Goal: Task Accomplishment & Management: Complete application form

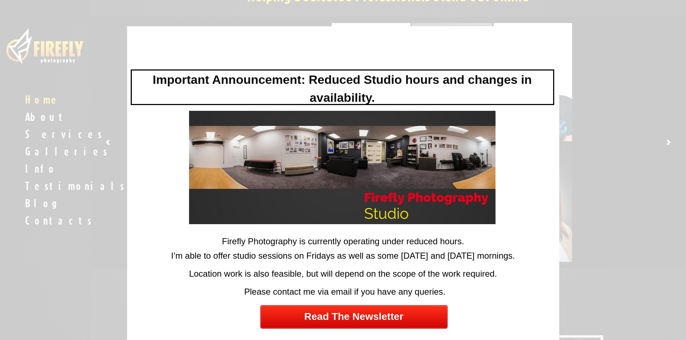
scroll to position [72, 0]
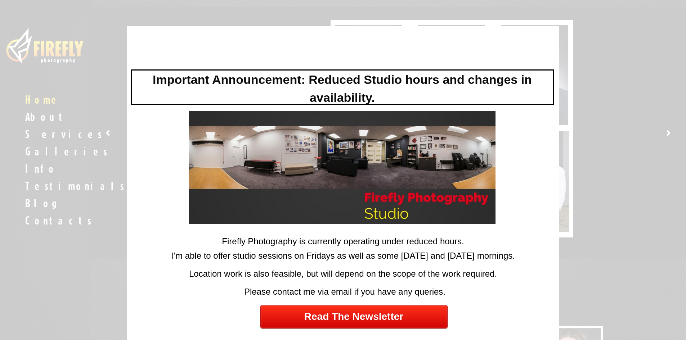
click at [487, 289] on div "Please contact me via email if you have any queries." at bounding box center [345, 294] width 429 height 16
click at [595, 277] on div at bounding box center [343, 170] width 686 height 340
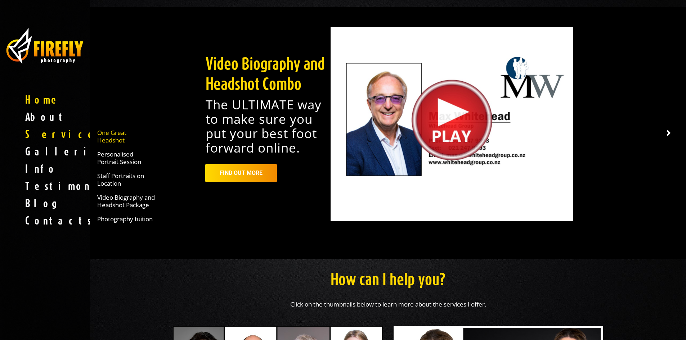
click at [108, 138] on span "One Great Headshot" at bounding box center [126, 136] width 58 height 15
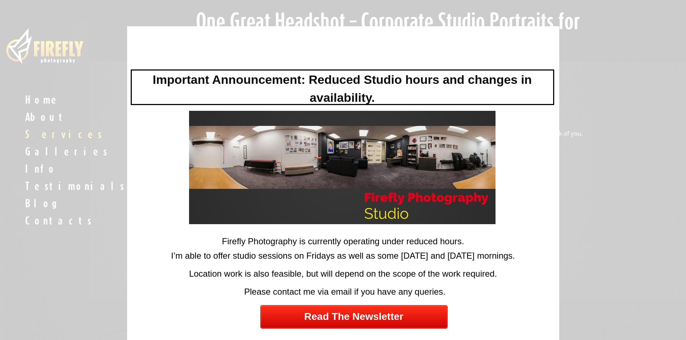
click at [594, 183] on div at bounding box center [343, 170] width 686 height 340
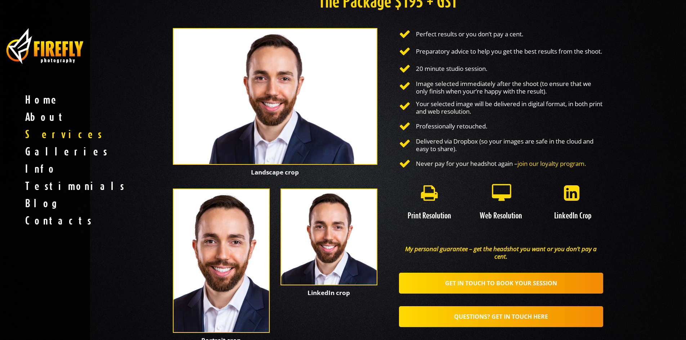
scroll to position [576, 0]
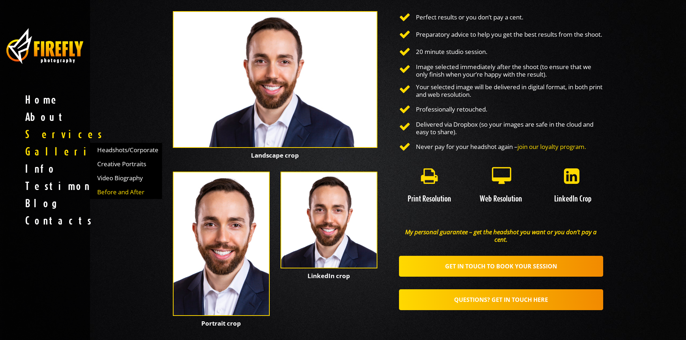
click at [129, 189] on span "Before and After" at bounding box center [120, 192] width 47 height 8
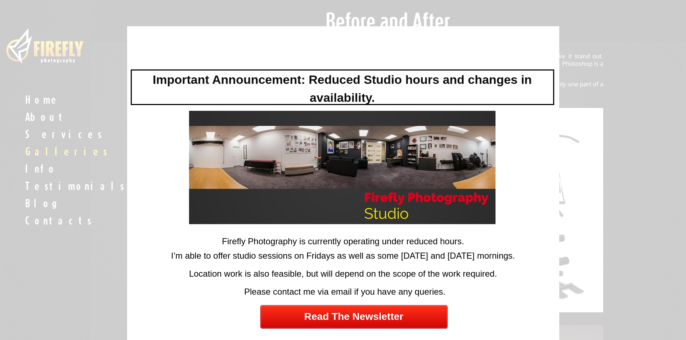
click at [643, 210] on div at bounding box center [343, 170] width 686 height 340
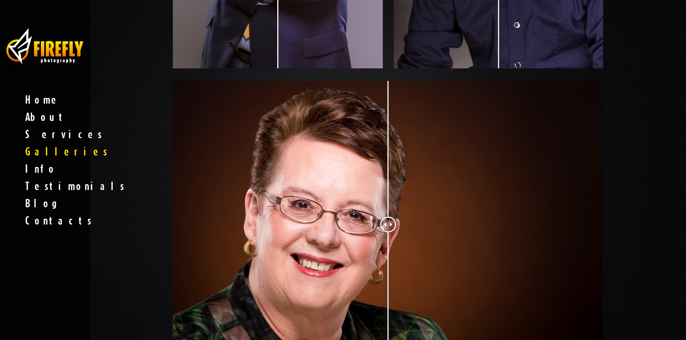
scroll to position [576, 0]
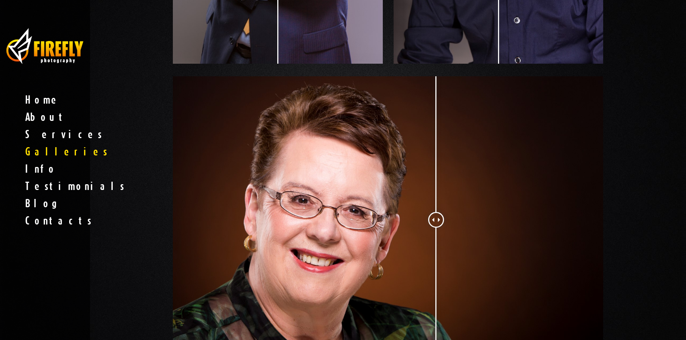
drag, startPoint x: 385, startPoint y: 220, endPoint x: 436, endPoint y: 242, distance: 55.3
click at [436, 228] on div at bounding box center [436, 220] width 16 height 16
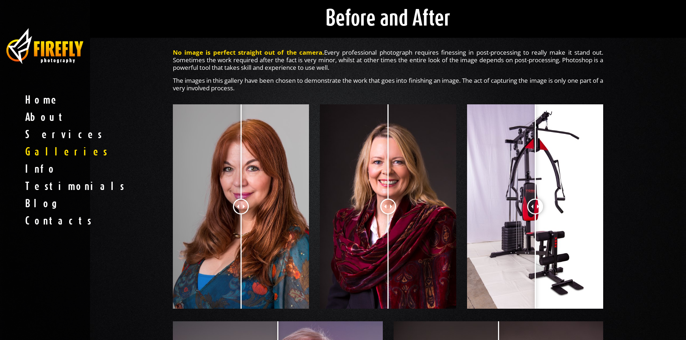
scroll to position [0, 0]
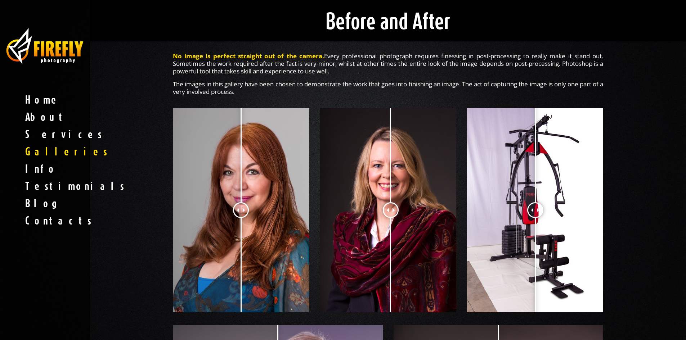
drag, startPoint x: 388, startPoint y: 209, endPoint x: 391, endPoint y: 213, distance: 4.4
click at [391, 213] on div at bounding box center [391, 210] width 16 height 16
drag, startPoint x: 393, startPoint y: 212, endPoint x: 389, endPoint y: 225, distance: 14.5
click at [389, 218] on div at bounding box center [388, 210] width 16 height 16
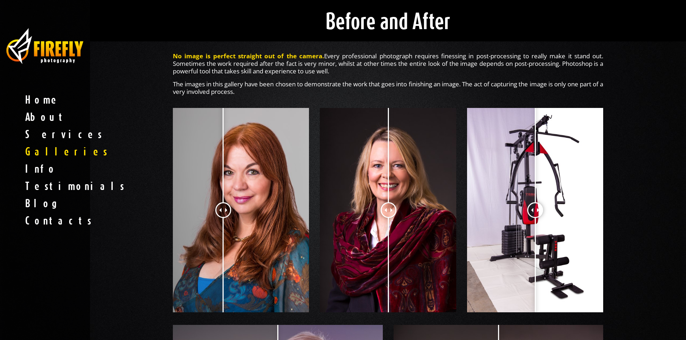
drag, startPoint x: 241, startPoint y: 210, endPoint x: 223, endPoint y: 229, distance: 26.0
click at [223, 218] on div at bounding box center [223, 210] width 16 height 16
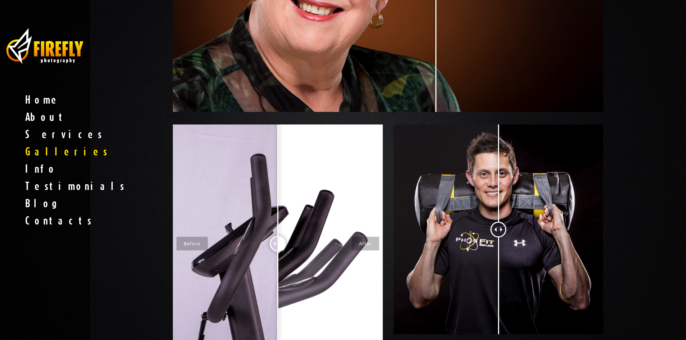
scroll to position [829, 0]
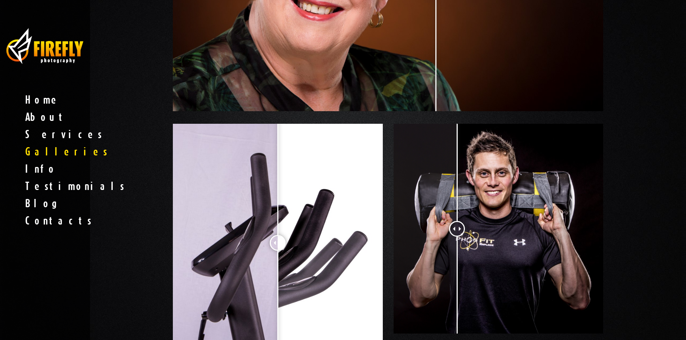
drag, startPoint x: 499, startPoint y: 229, endPoint x: 457, endPoint y: 245, distance: 45.0
click at [457, 237] on div at bounding box center [457, 229] width 16 height 16
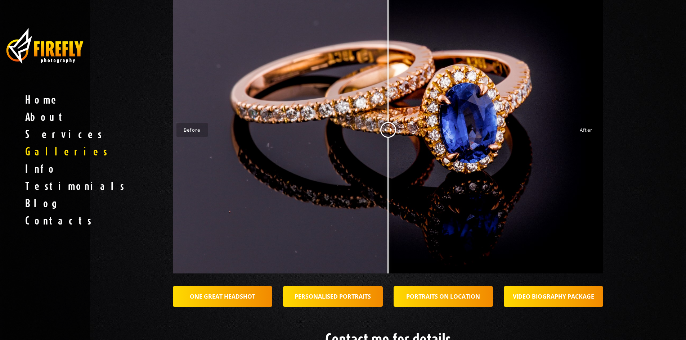
scroll to position [1513, 0]
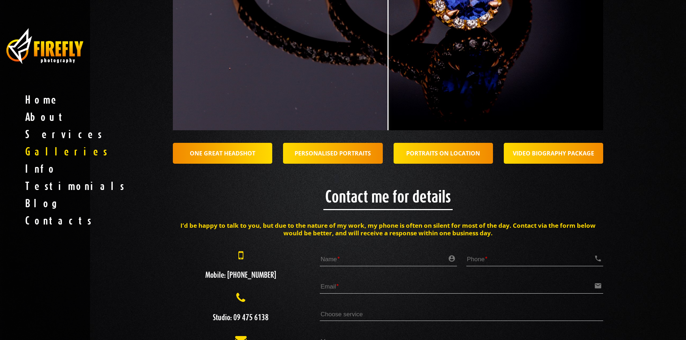
click at [223, 154] on strong "ONE GREAT HEADSHOT" at bounding box center [223, 153] width 66 height 8
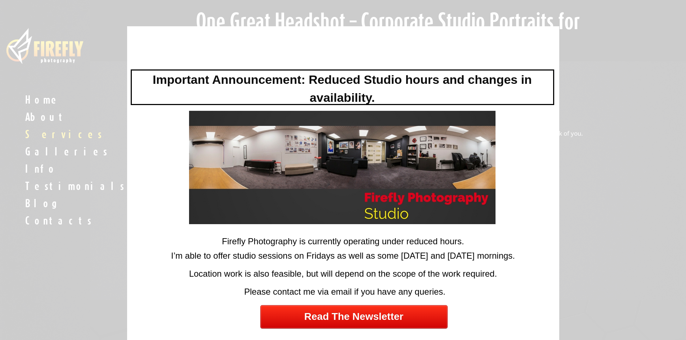
click at [633, 177] on div at bounding box center [343, 170] width 686 height 340
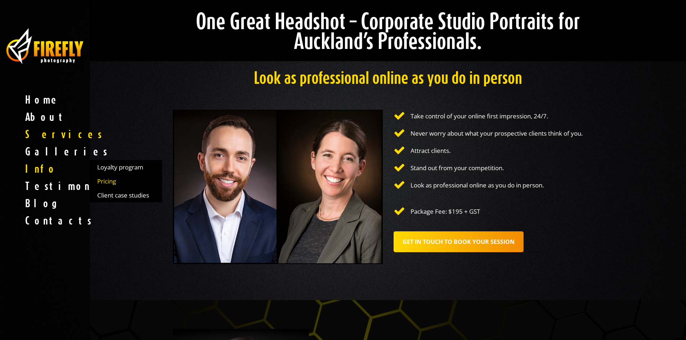
click at [109, 180] on span "Pricing" at bounding box center [106, 182] width 19 height 8
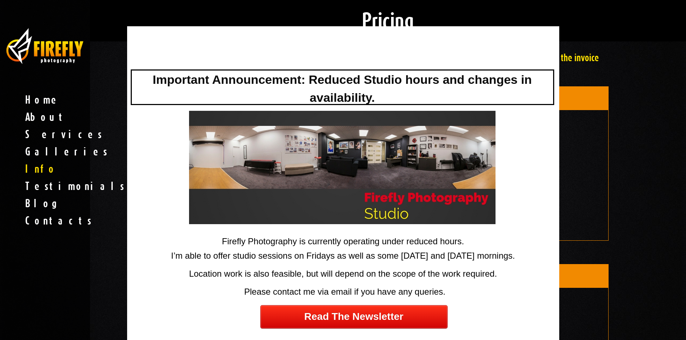
click at [665, 161] on div at bounding box center [343, 170] width 686 height 340
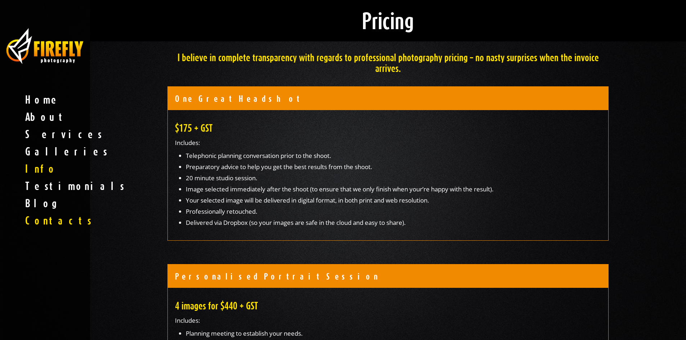
click at [40, 222] on span "Contacts" at bounding box center [45, 220] width 90 height 17
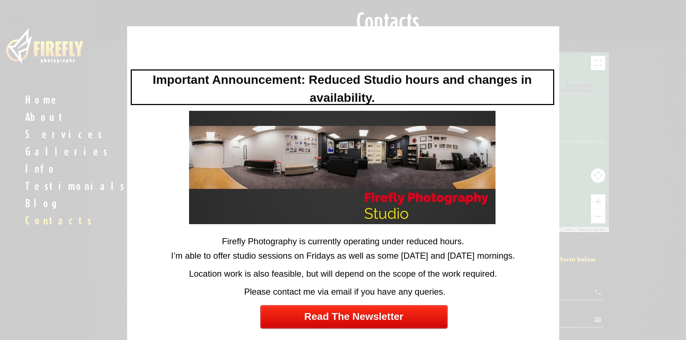
click at [85, 224] on div at bounding box center [343, 170] width 686 height 340
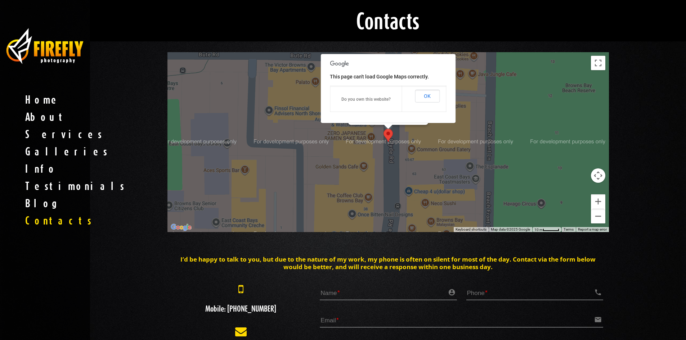
click at [434, 95] on button "OK" at bounding box center [427, 96] width 25 height 13
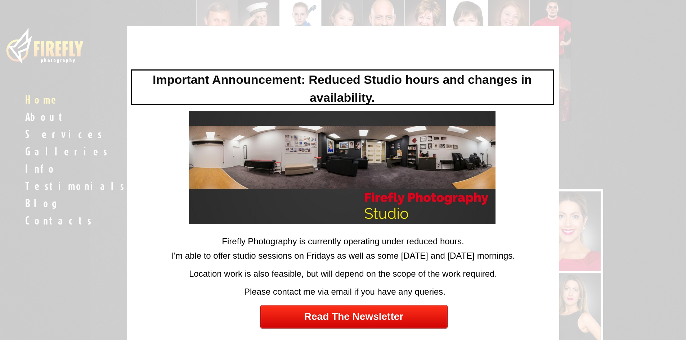
scroll to position [216, 0]
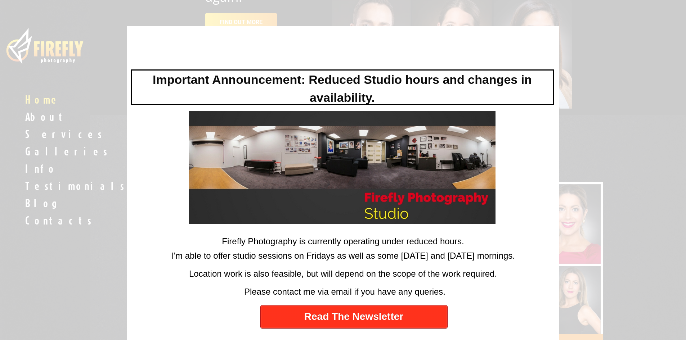
click at [365, 318] on link "Read The Newsletter" at bounding box center [353, 316] width 187 height 23
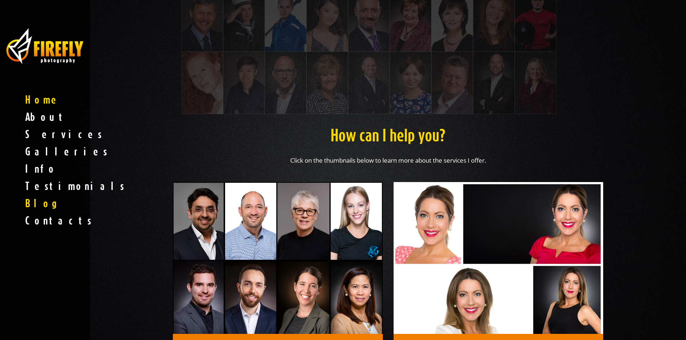
scroll to position [216, 0]
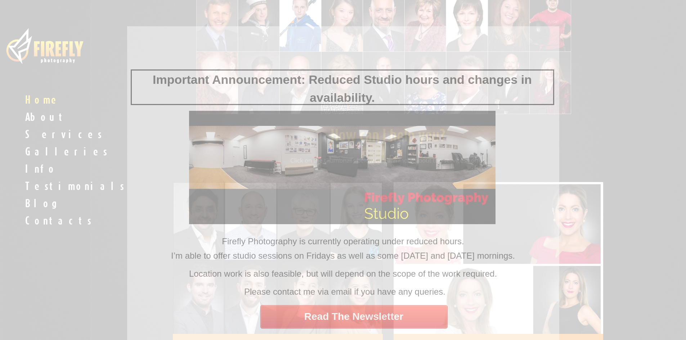
click at [43, 222] on div at bounding box center [343, 170] width 686 height 340
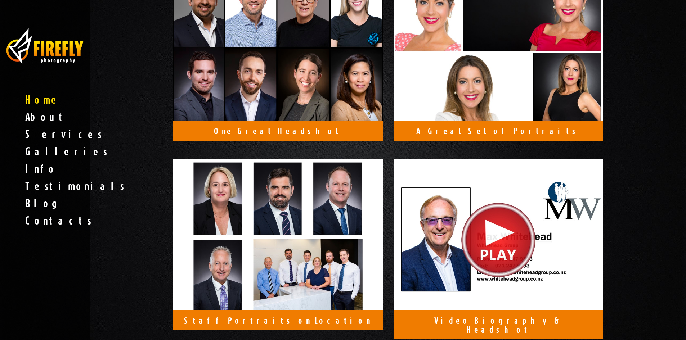
scroll to position [396, 0]
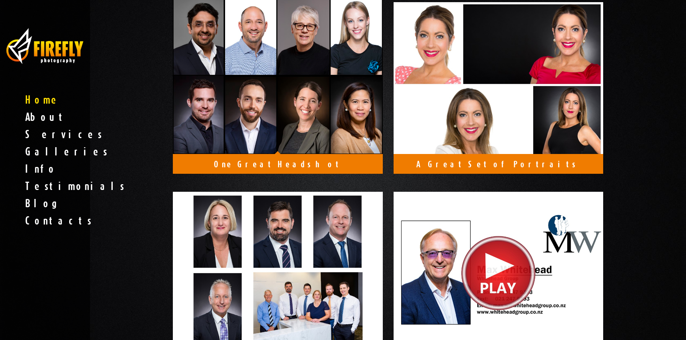
click at [289, 164] on h4 "One Great Headshot" at bounding box center [278, 164] width 196 height 9
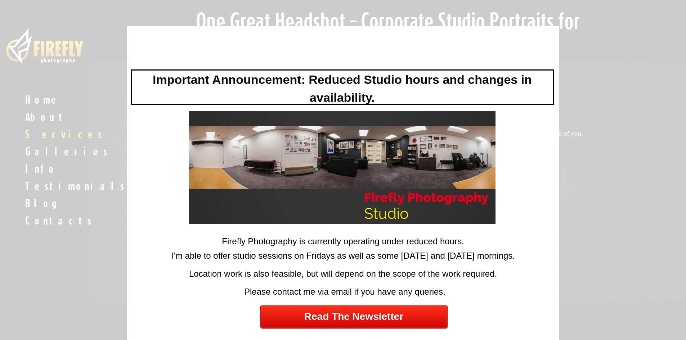
click at [603, 195] on div at bounding box center [343, 170] width 686 height 340
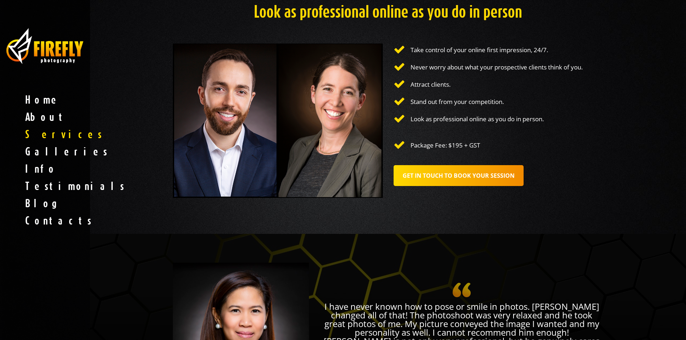
scroll to position [72, 0]
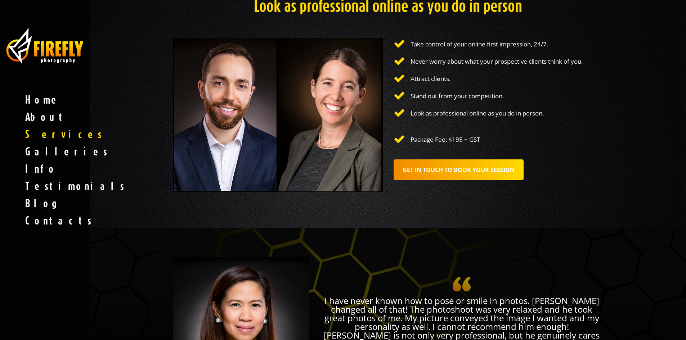
click at [447, 172] on strong "GET IN TOUCH TO BOOK YOUR SESSION" at bounding box center [459, 170] width 112 height 8
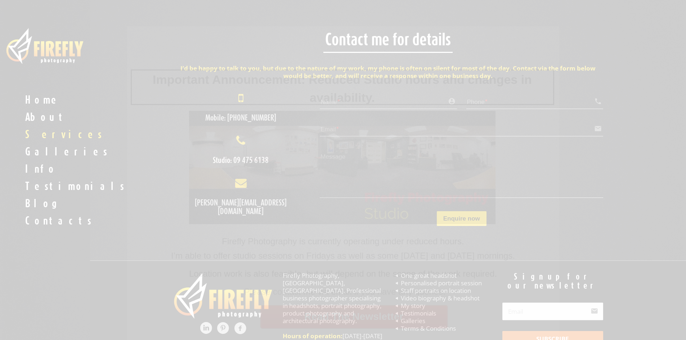
scroll to position [1889, 0]
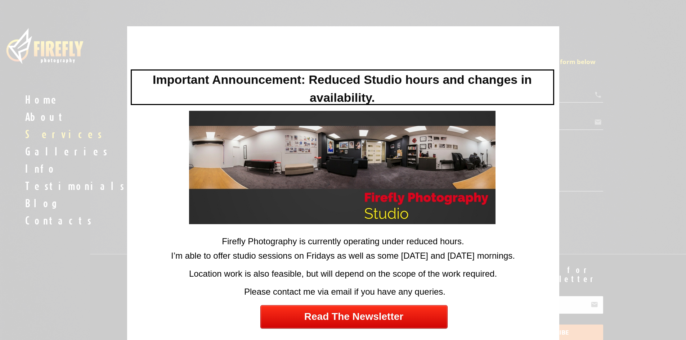
click at [648, 174] on div at bounding box center [343, 170] width 686 height 340
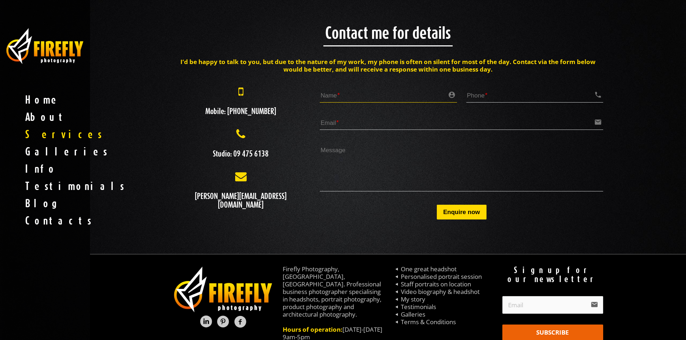
click at [356, 102] on input "Name account_circle" at bounding box center [388, 95] width 137 height 15
type input "[PERSON_NAME]"
type input "0212049762"
type input "[EMAIL_ADDRESS][DOMAIN_NAME]"
click at [341, 165] on textarea "Message 0 /" at bounding box center [461, 167] width 283 height 49
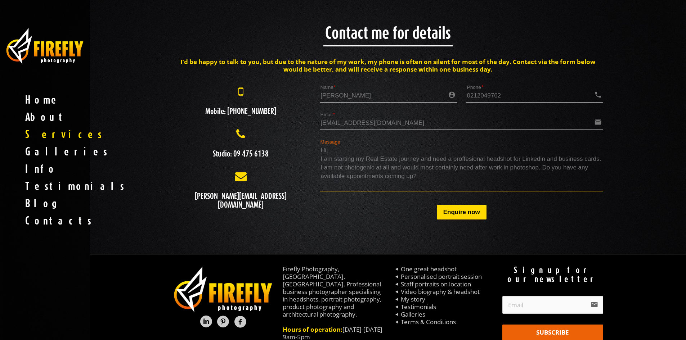
click at [349, 149] on textarea "Hi, I am starting my Real Estate journey and need a proffesional headshot for L…" at bounding box center [461, 167] width 283 height 49
type textarea "Hi [PERSON_NAME], I am starting my Real Estate journey and need a proffesional …"
click at [465, 214] on button "Enquire now" at bounding box center [462, 212] width 50 height 15
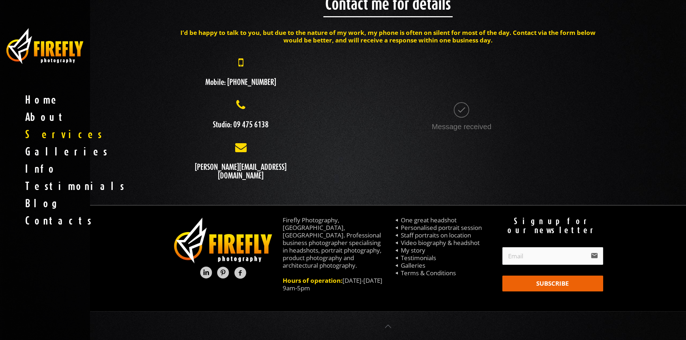
scroll to position [1926, 0]
